Goal: Navigation & Orientation: Find specific page/section

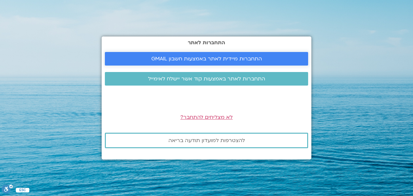
click at [235, 56] on span "התחברות מיידית לאתר באמצעות חשבון GMAIL" at bounding box center [206, 59] width 111 height 6
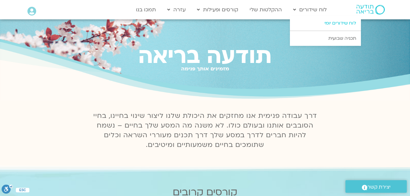
click at [328, 22] on link "לוח שידורים יומי" at bounding box center [325, 23] width 71 height 15
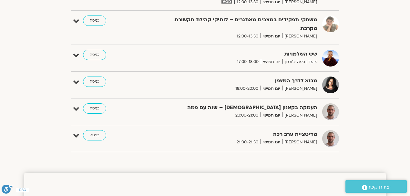
scroll to position [323, 0]
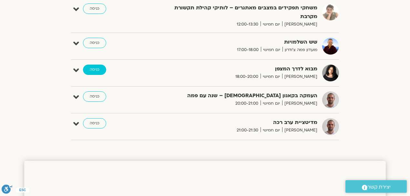
click at [89, 69] on link "כניסה" at bounding box center [94, 70] width 23 height 10
